Goal: Information Seeking & Learning: Learn about a topic

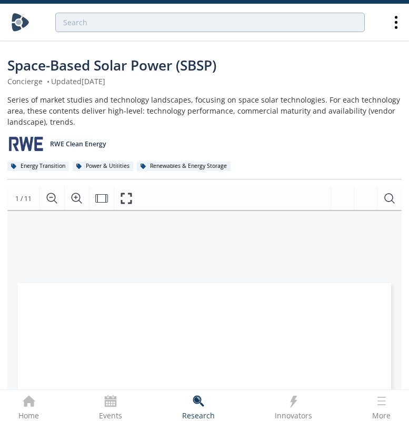
click at [389, 34] on div at bounding box center [204, 22] width 387 height 36
click at [393, 25] on icon at bounding box center [396, 22] width 18 height 18
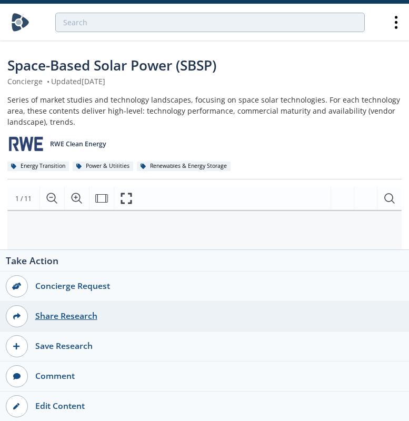
click at [94, 318] on div "Share Research" at bounding box center [216, 316] width 376 height 13
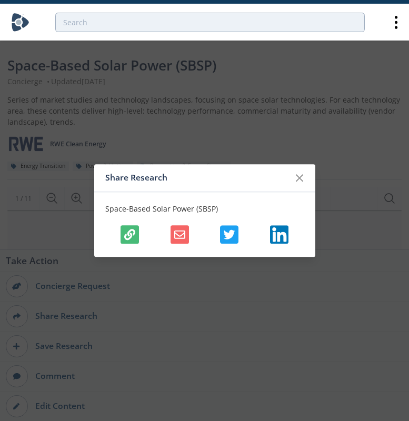
click at [136, 233] on button "button" at bounding box center [130, 234] width 18 height 18
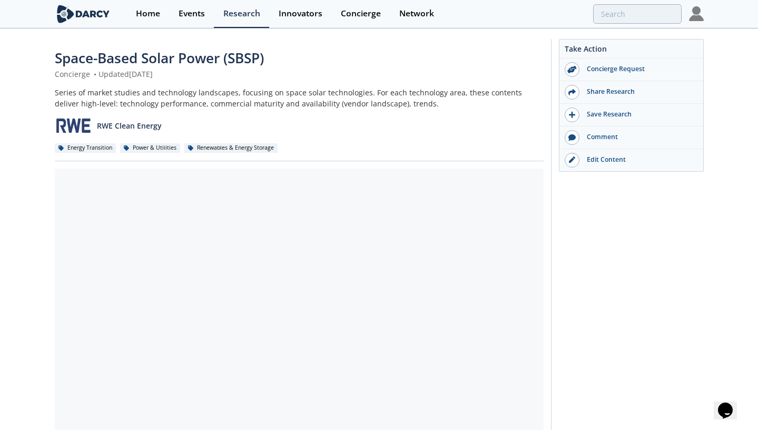
click at [188, 60] on span "Space-Based Solar Power (SBSP)" at bounding box center [159, 57] width 209 height 19
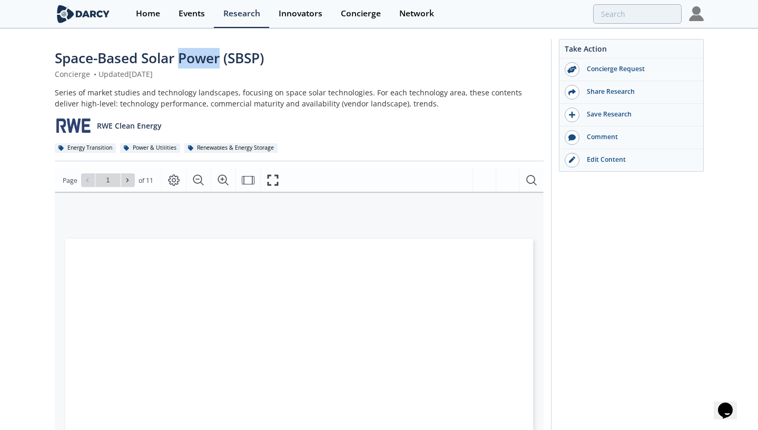
click at [188, 60] on span "Space-Based Solar Power (SBSP)" at bounding box center [159, 57] width 209 height 19
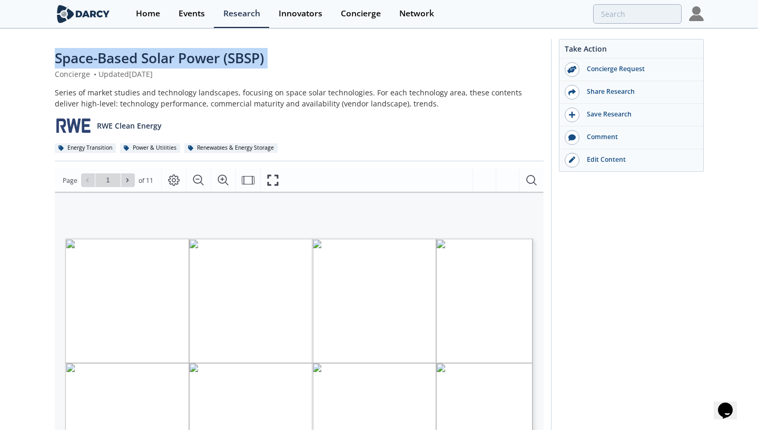
click at [188, 60] on span "Space-Based Solar Power (SBSP)" at bounding box center [159, 57] width 209 height 19
copy div "Space-Based Solar Power (SBSP)"
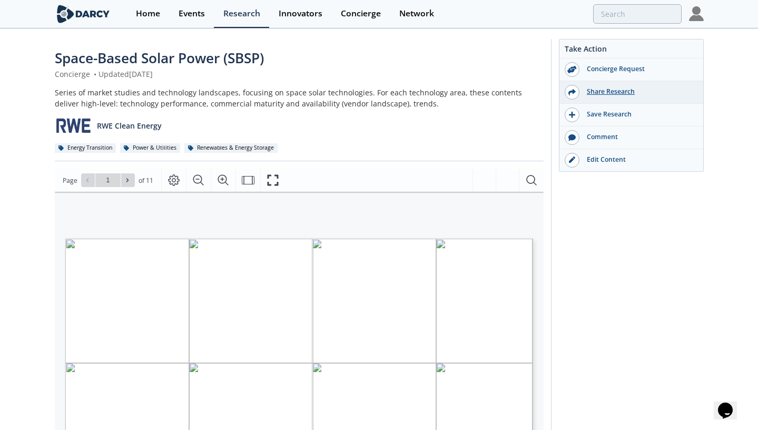
click at [605, 96] on div "Share Research" at bounding box center [639, 91] width 118 height 9
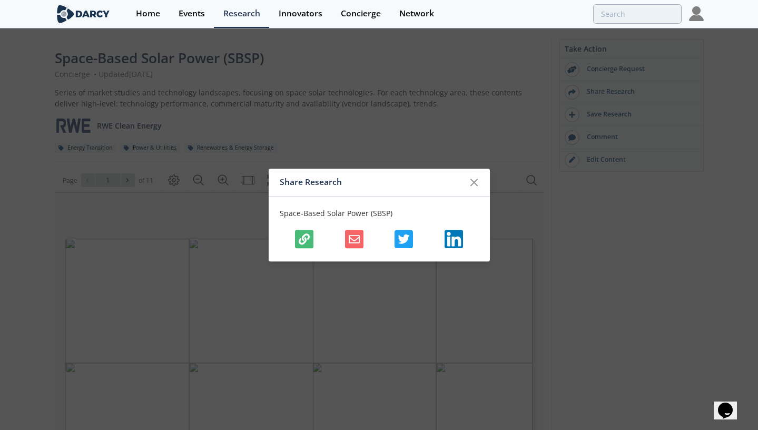
click at [307, 239] on icon "button" at bounding box center [304, 238] width 11 height 11
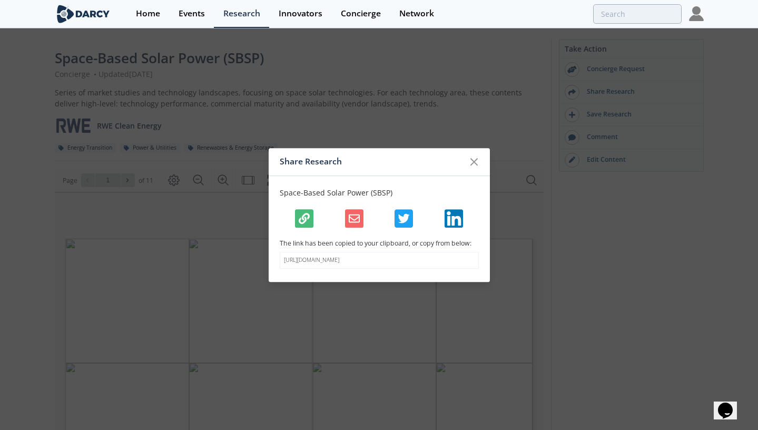
click at [606, 32] on div "Share Research Space-Based Solar Power (SBSP) The link has been copied to your …" at bounding box center [379, 215] width 758 height 430
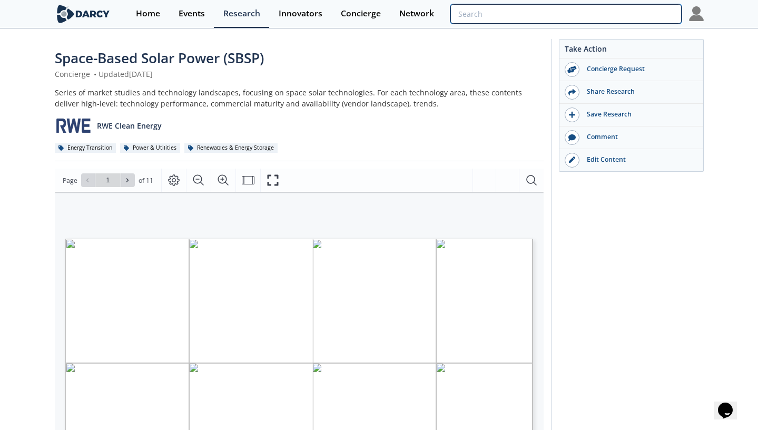
click at [606, 19] on input "search" at bounding box center [565, 13] width 231 height 19
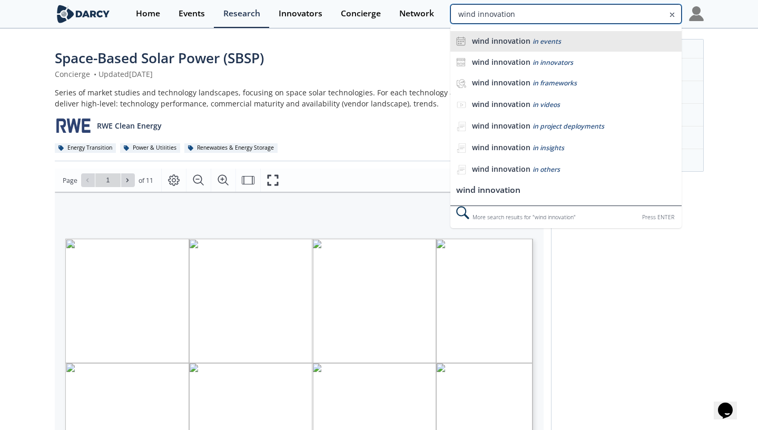
type input "wind innovation"
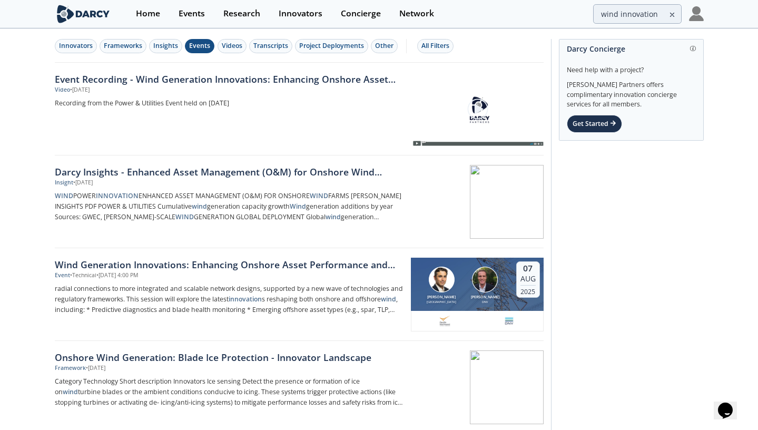
click at [209, 47] on div "Events" at bounding box center [199, 45] width 21 height 9
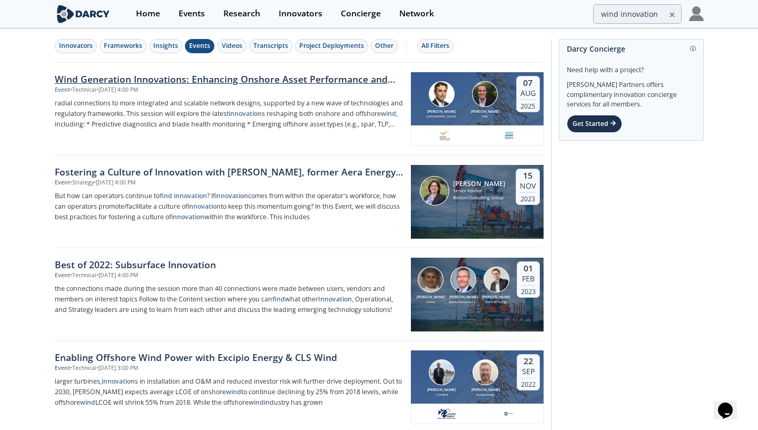
click at [174, 81] on div "Wind Generation Innovations: Enhancing Onshore Asset Performance and Enabling O…" at bounding box center [229, 79] width 349 height 14
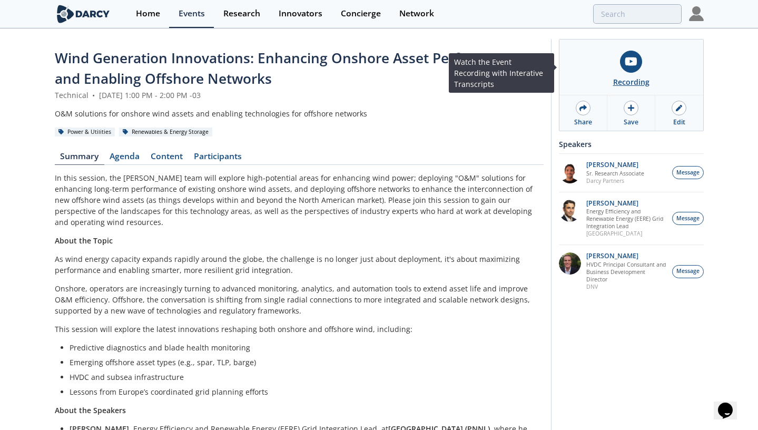
click at [617, 56] on link "Recording" at bounding box center [632, 67] width 144 height 55
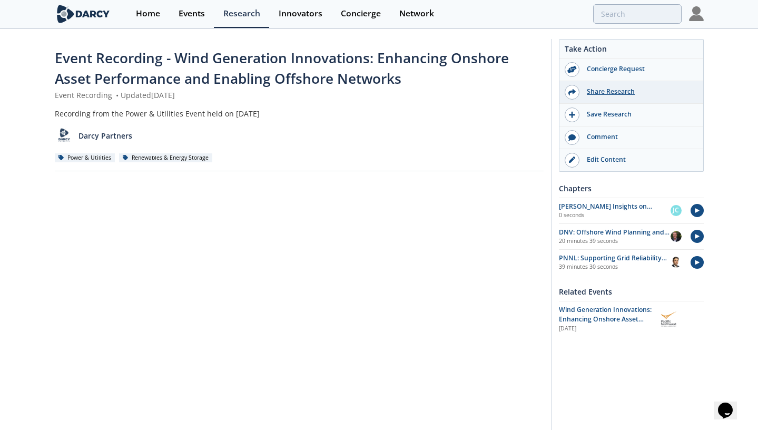
click at [606, 96] on div "Share Research" at bounding box center [639, 91] width 118 height 9
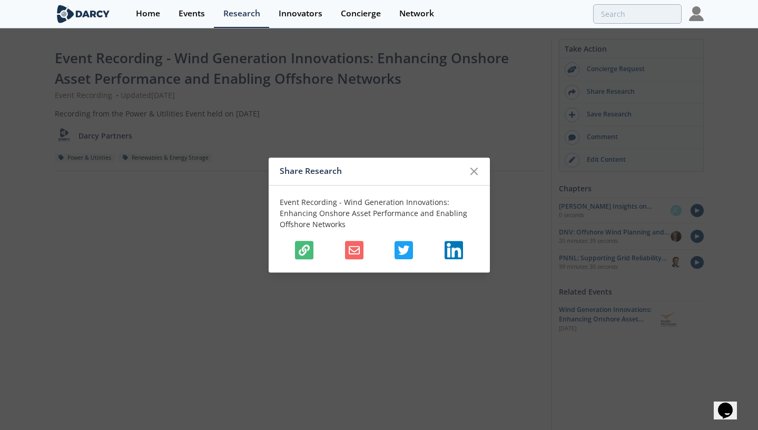
click at [300, 248] on icon "button" at bounding box center [304, 249] width 11 height 11
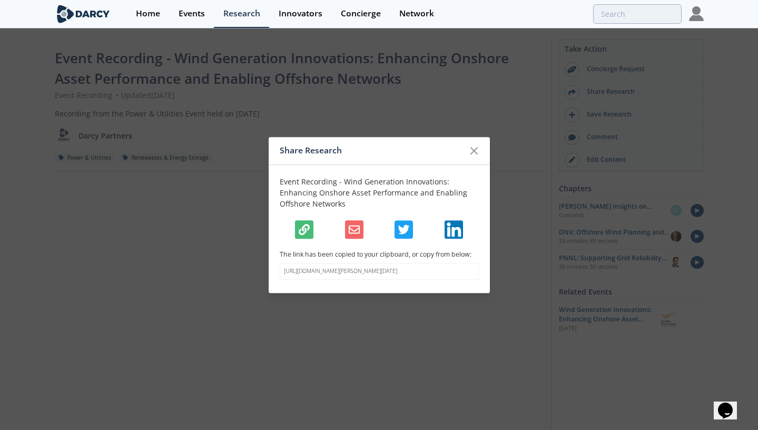
click at [483, 137] on div "Share Research" at bounding box center [379, 151] width 221 height 28
click at [470, 152] on icon at bounding box center [474, 150] width 13 height 13
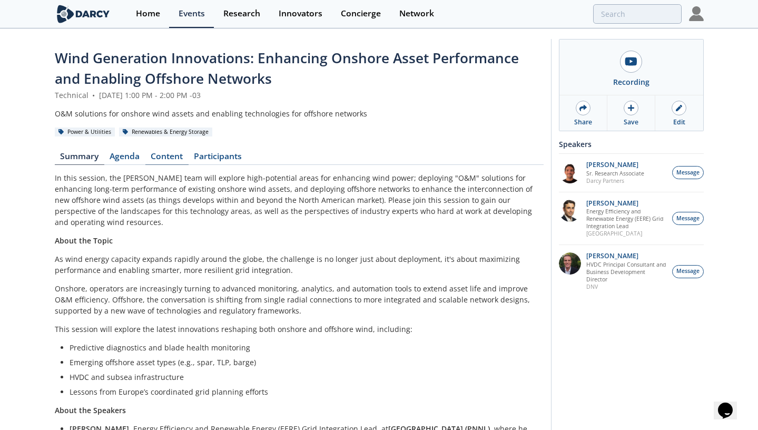
click at [168, 159] on link "Content" at bounding box center [166, 158] width 43 height 13
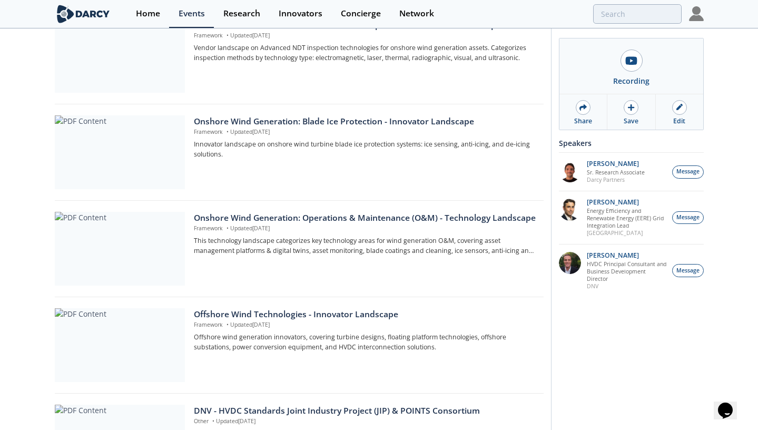
scroll to position [460, 0]
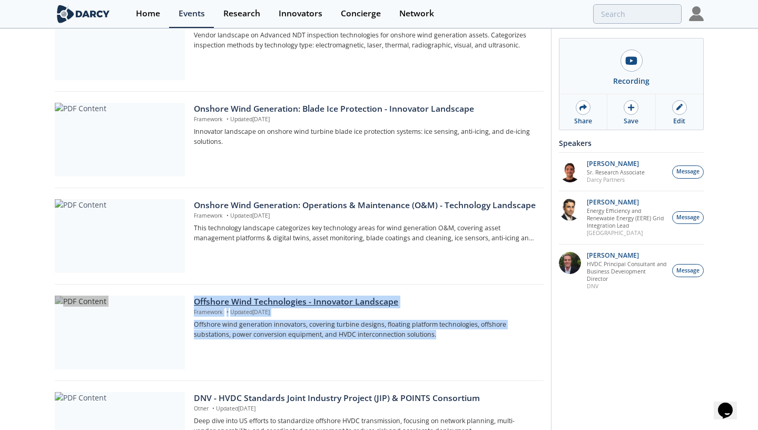
click at [292, 301] on div "Offshore Wind Technologies - Innovator Landscape" at bounding box center [365, 302] width 342 height 13
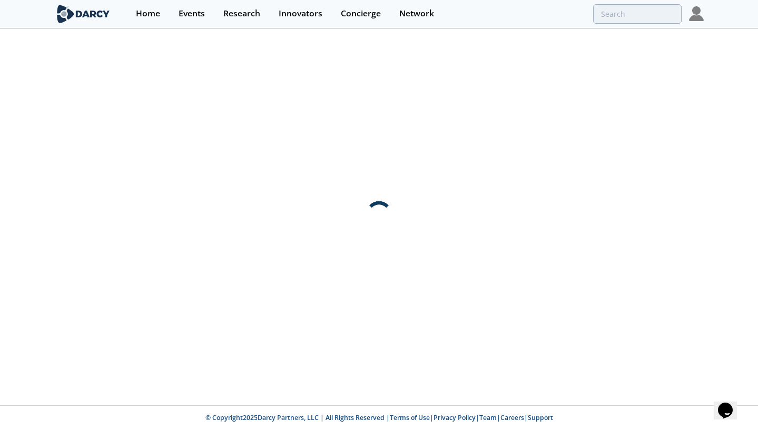
scroll to position [0, 0]
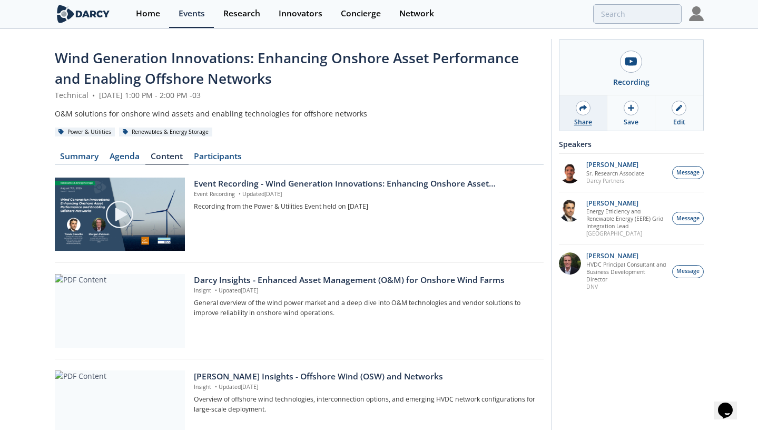
click at [583, 117] on div "Share" at bounding box center [583, 121] width 18 height 9
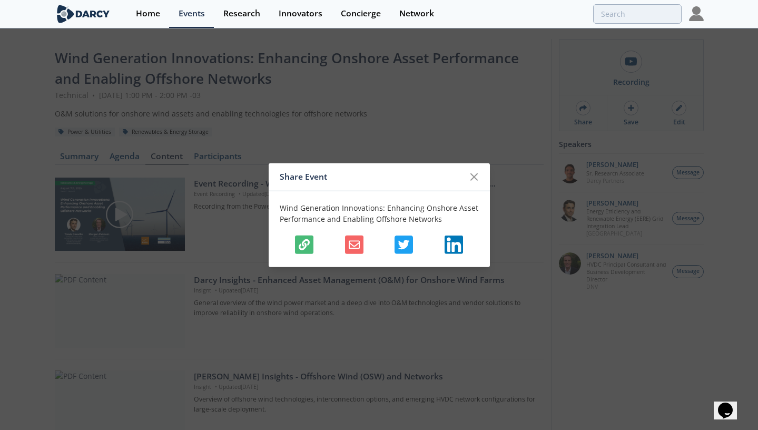
click at [310, 245] on button "button" at bounding box center [304, 244] width 18 height 18
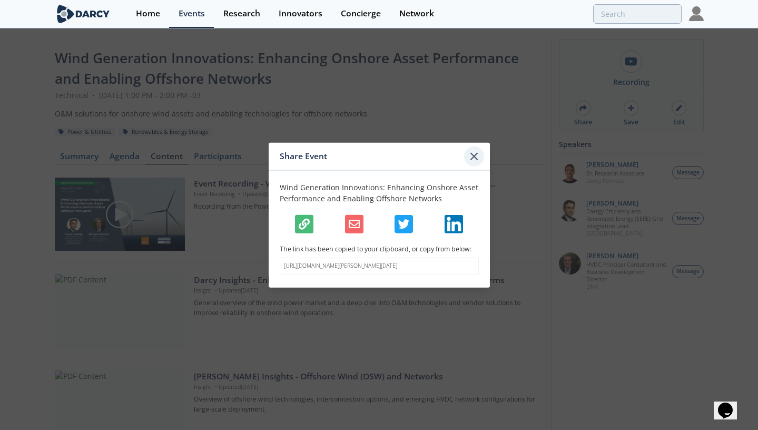
click at [473, 153] on icon at bounding box center [474, 156] width 6 height 6
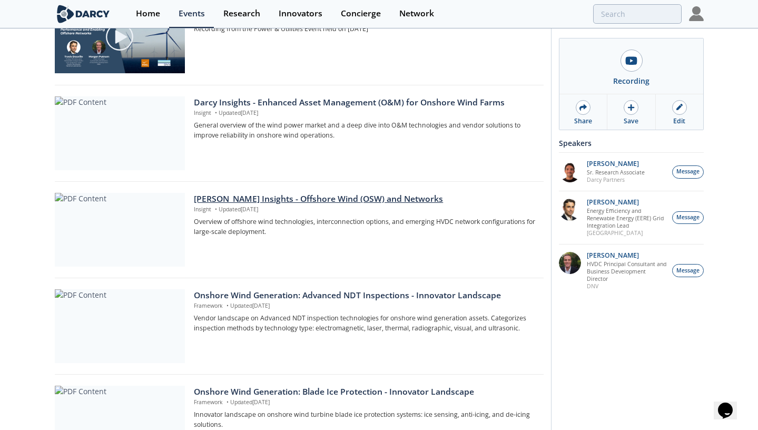
scroll to position [179, 0]
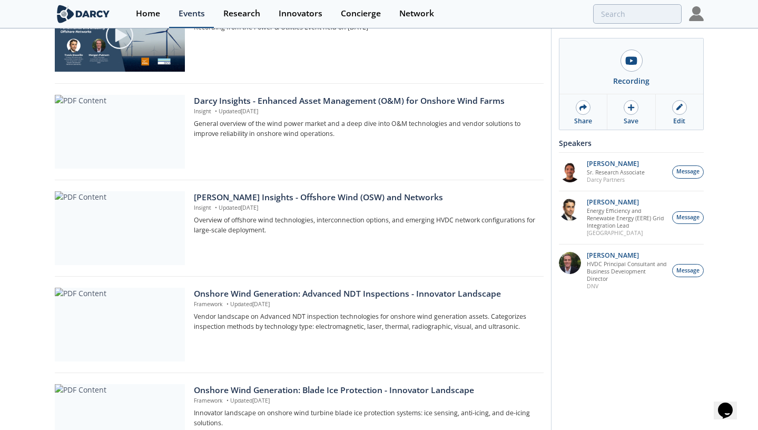
click at [197, 14] on div "Events" at bounding box center [192, 13] width 26 height 8
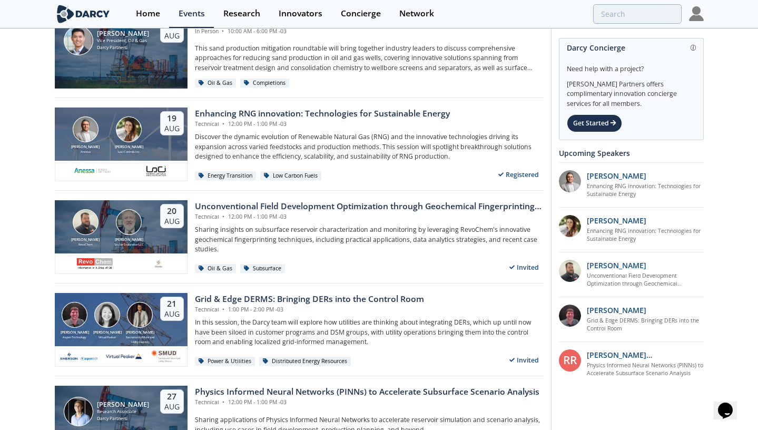
scroll to position [155, 0]
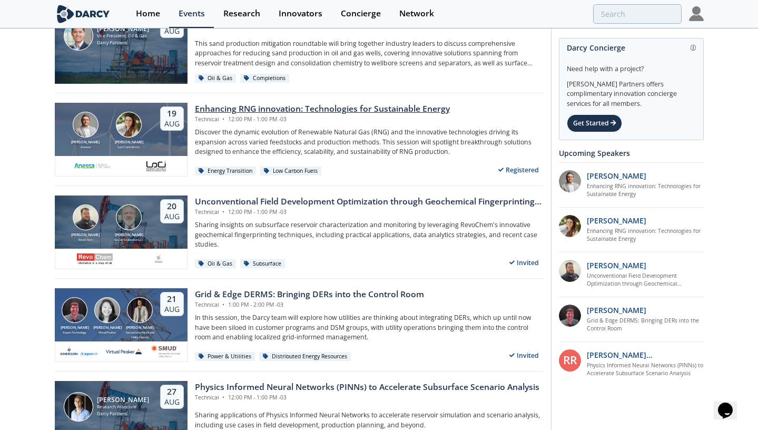
click at [229, 106] on div "Enhancing RNG innovation: Technologies for Sustainable Energy" at bounding box center [322, 109] width 255 height 13
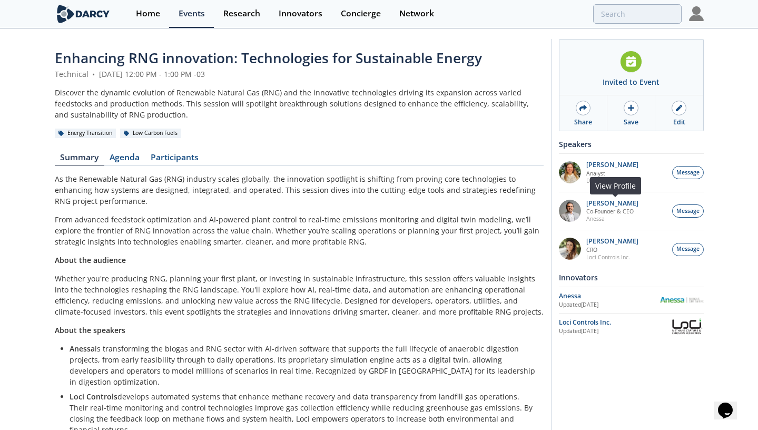
click at [606, 208] on p "Co-Founder & CEO" at bounding box center [612, 211] width 52 height 7
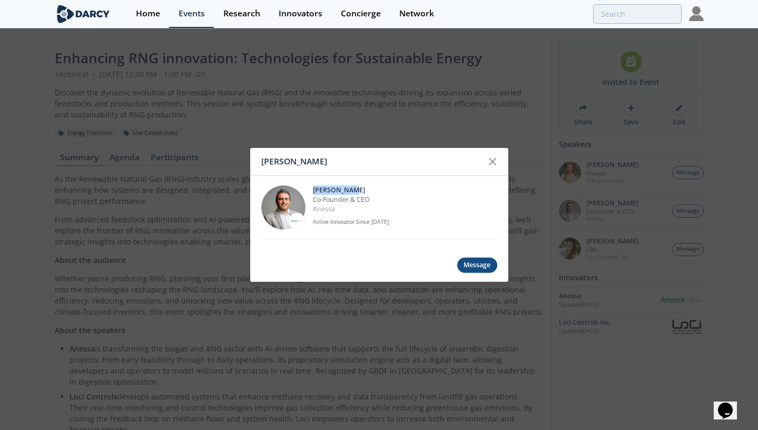
drag, startPoint x: 364, startPoint y: 188, endPoint x: 309, endPoint y: 186, distance: 54.3
click at [309, 186] on div "[PERSON_NAME] Co-Founder & CEO [GEOGRAPHIC_DATA] Active Innovator Since [DATE]" at bounding box center [379, 207] width 236 height 63
copy p "[PERSON_NAME]"
